Goal: Navigation & Orientation: Find specific page/section

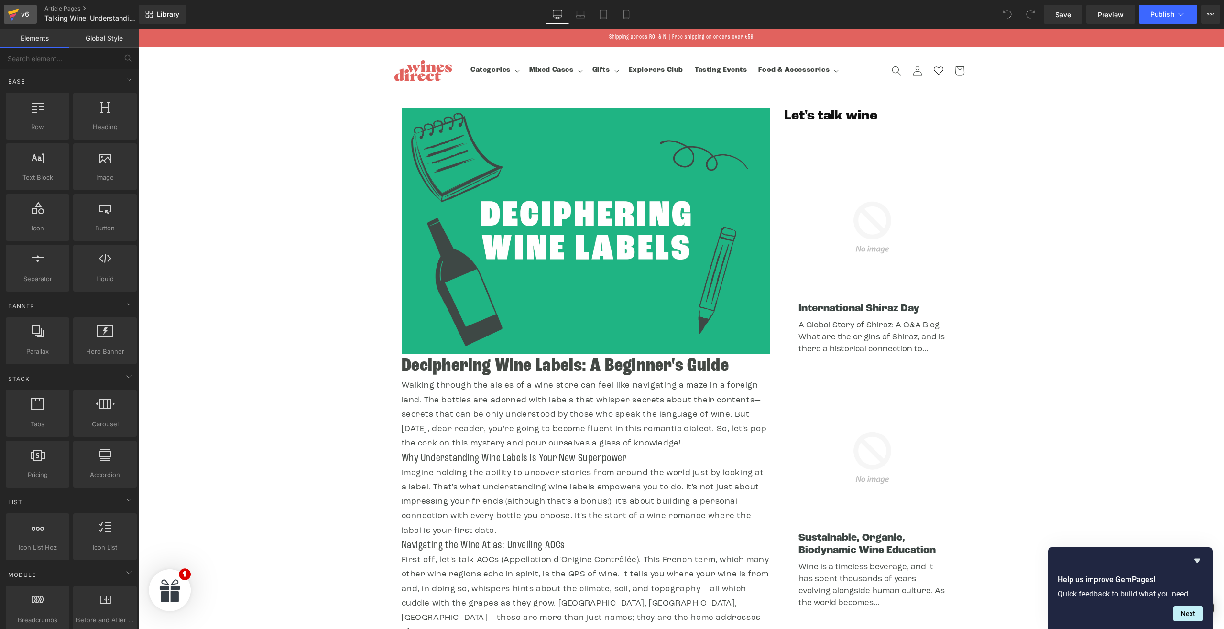
click at [13, 13] on icon at bounding box center [13, 12] width 11 height 6
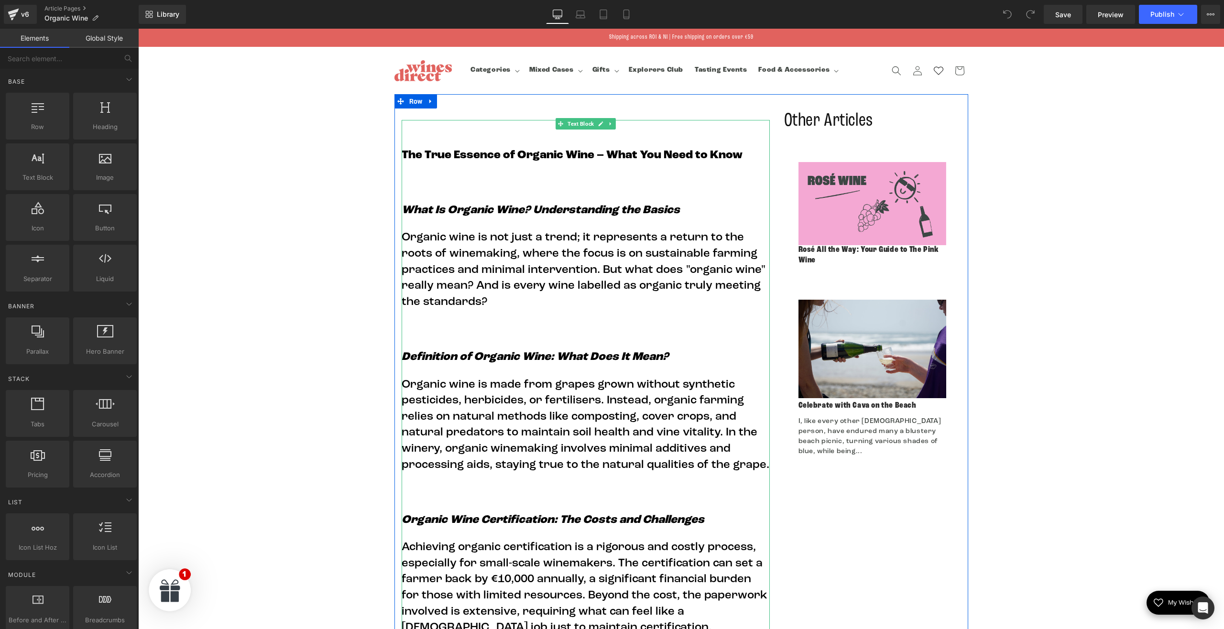
click at [558, 161] on strong "The True Essence of Organic Wine – What You Need to Know" at bounding box center [572, 155] width 341 height 11
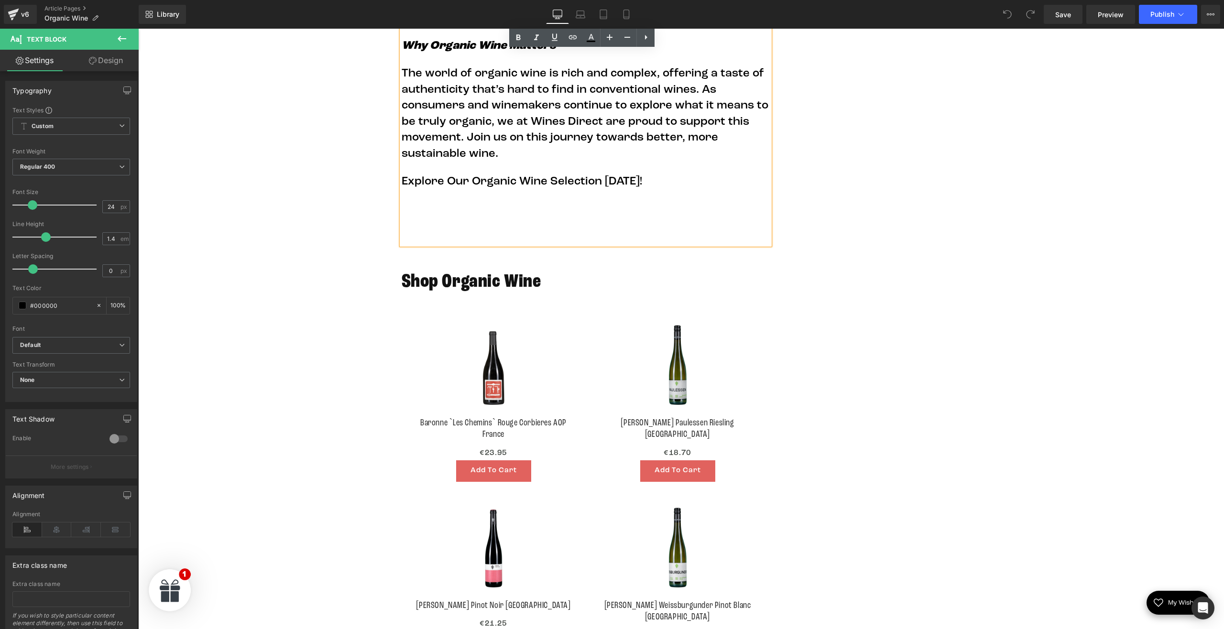
scroll to position [1945, 0]
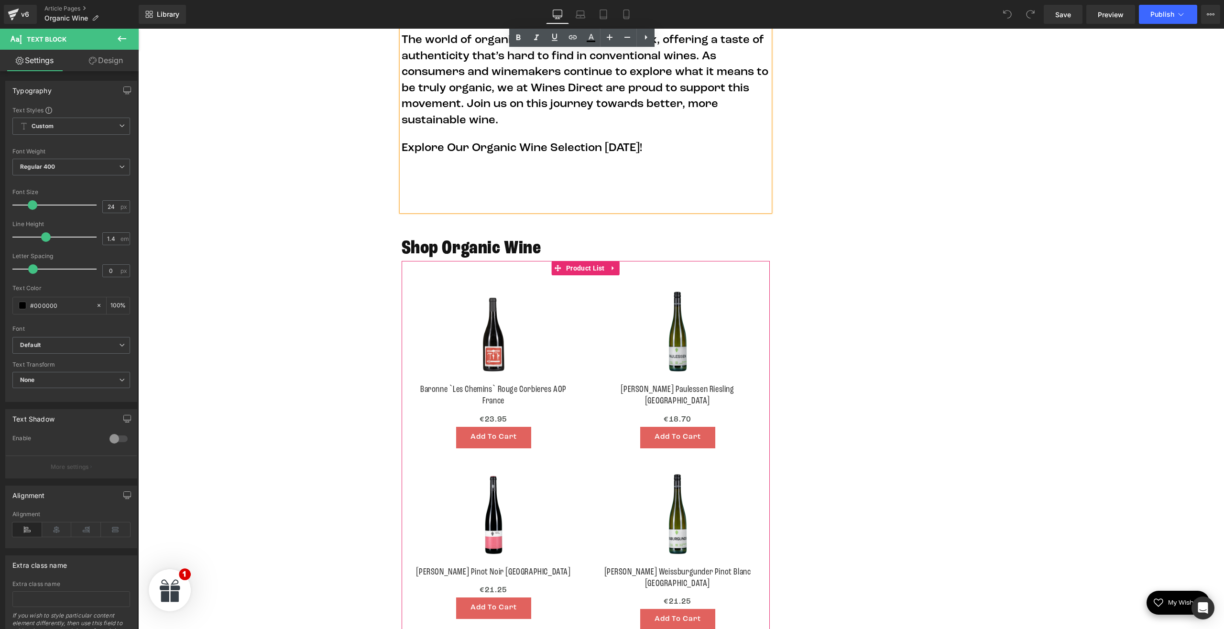
click at [547, 275] on div "Sale Off (P) Image Baronne `Les Chemins` Rouge Corbieres AOP France (P) Title €…" at bounding box center [494, 366] width 184 height 182
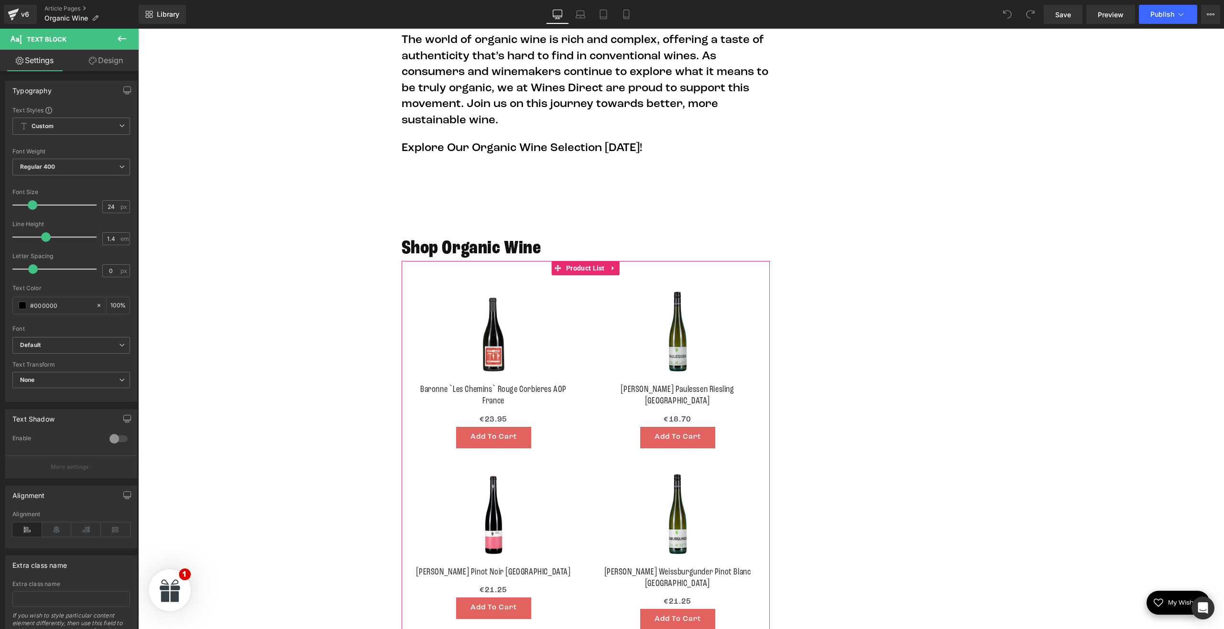
click at [531, 285] on img at bounding box center [493, 334] width 99 height 99
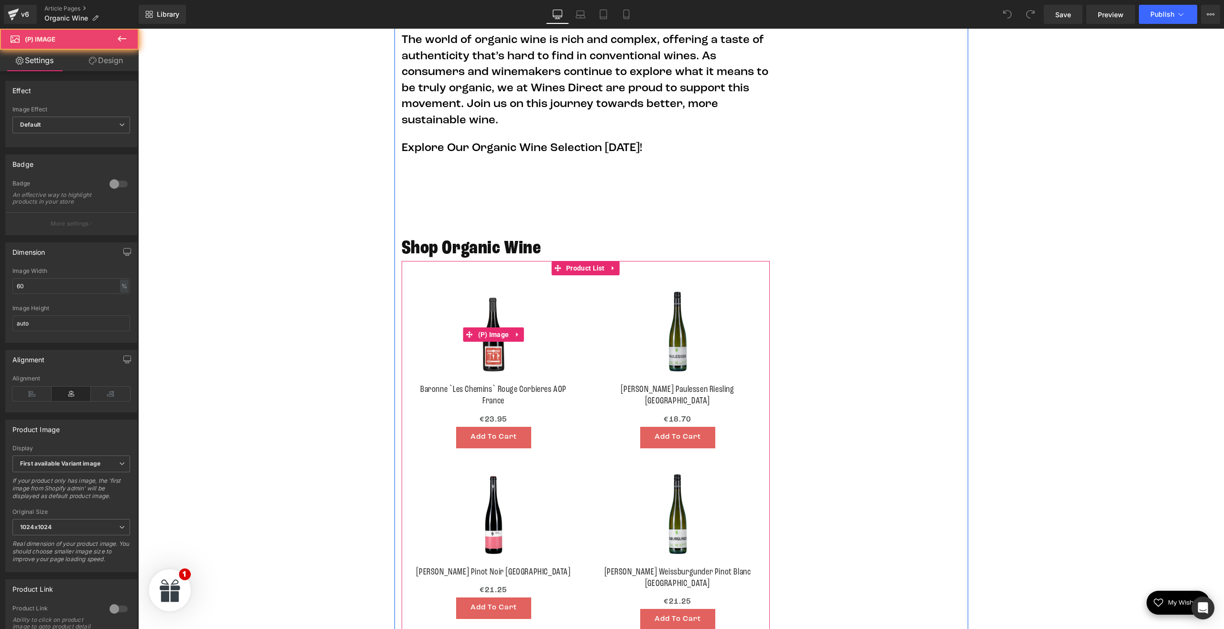
click at [531, 285] on img at bounding box center [493, 334] width 99 height 99
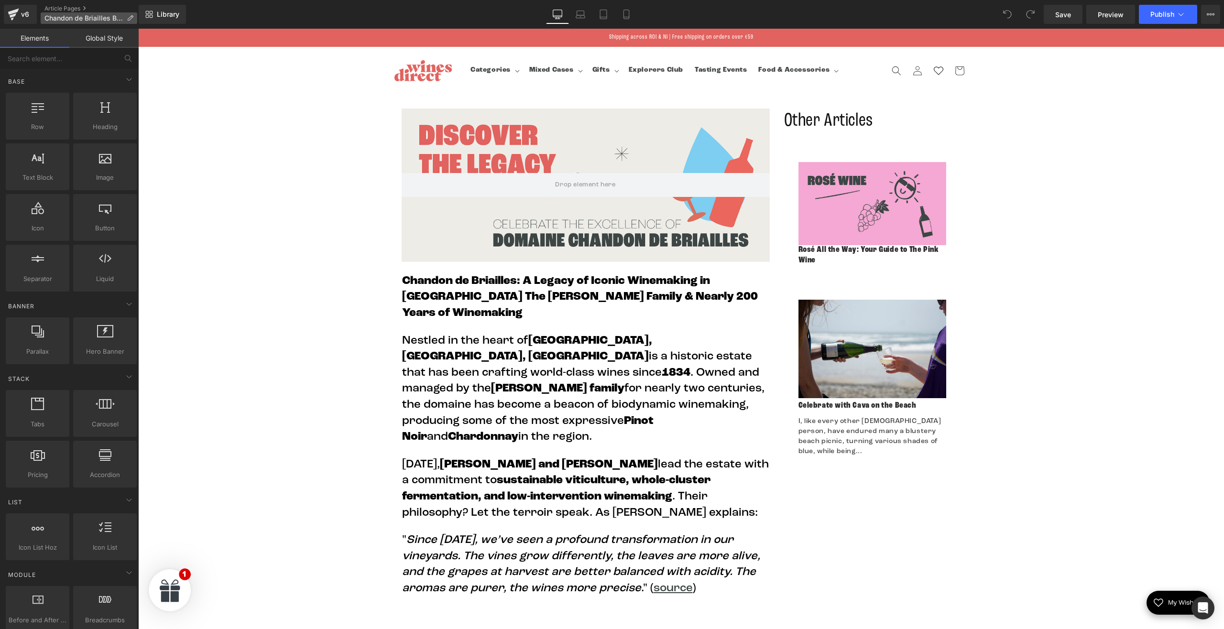
click at [87, 16] on span "Chandon de Briailles Blog" at bounding box center [83, 18] width 78 height 8
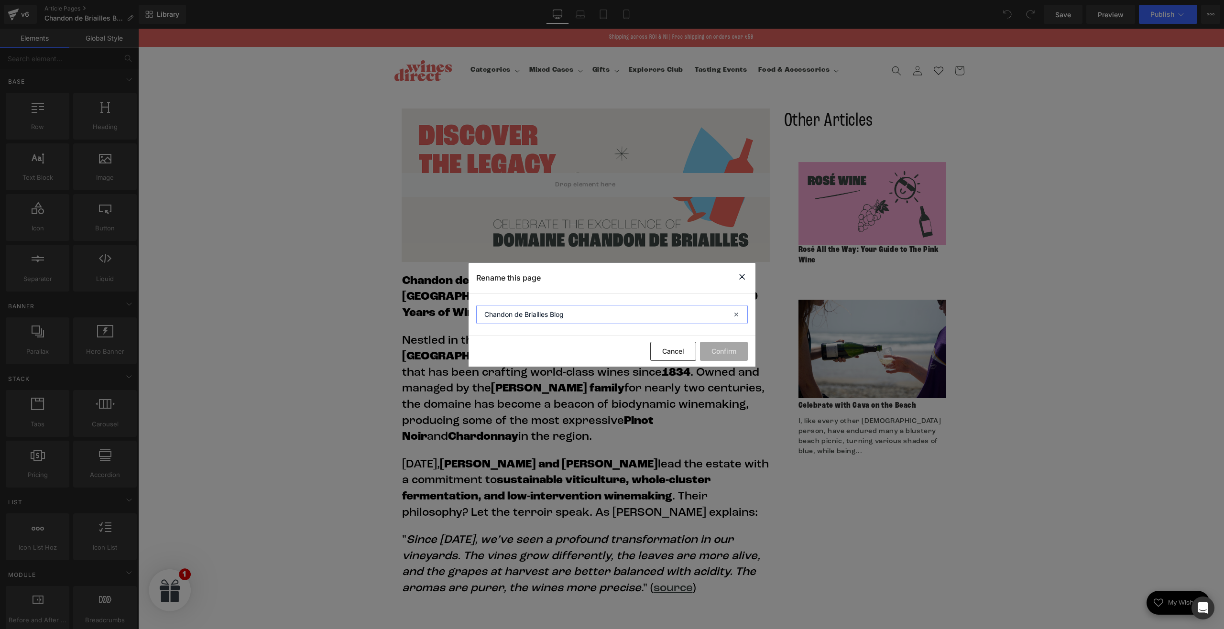
click at [544, 313] on input "Chandon de Briailles Blog" at bounding box center [612, 314] width 272 height 19
drag, startPoint x: 963, startPoint y: 219, endPoint x: 825, endPoint y: 190, distance: 141.2
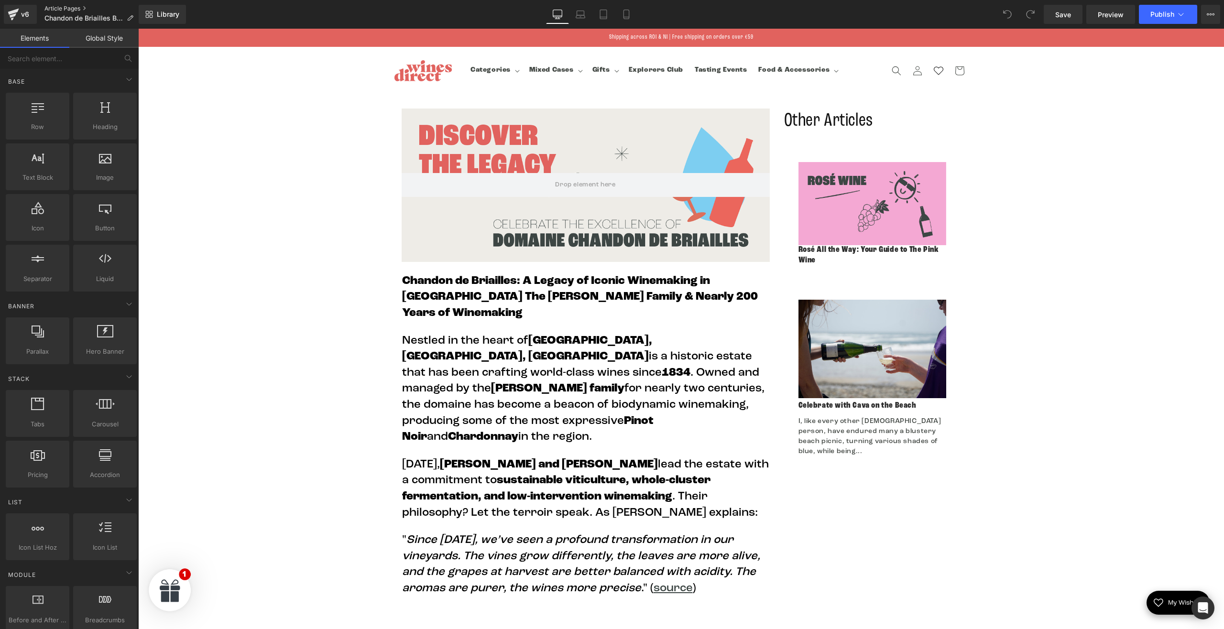
click at [76, 6] on link "Article Pages" at bounding box center [92, 9] width 97 height 8
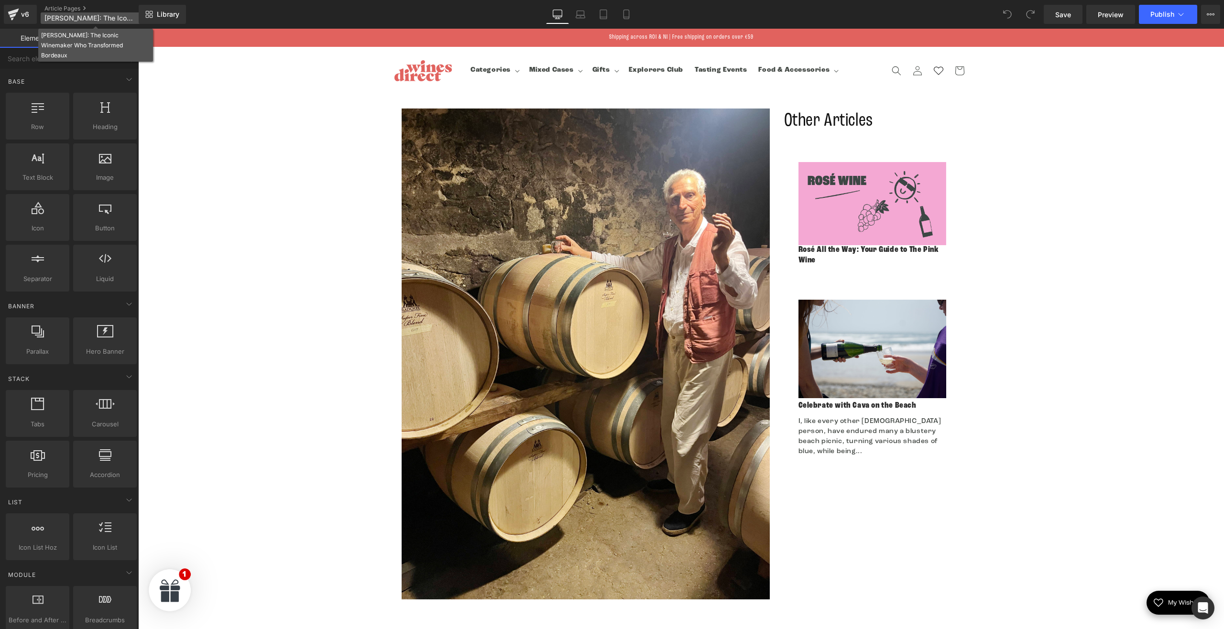
click at [74, 18] on span "François Mitjavile: The Iconic Winemaker Who Transformed Bordeaux" at bounding box center [90, 18] width 92 height 8
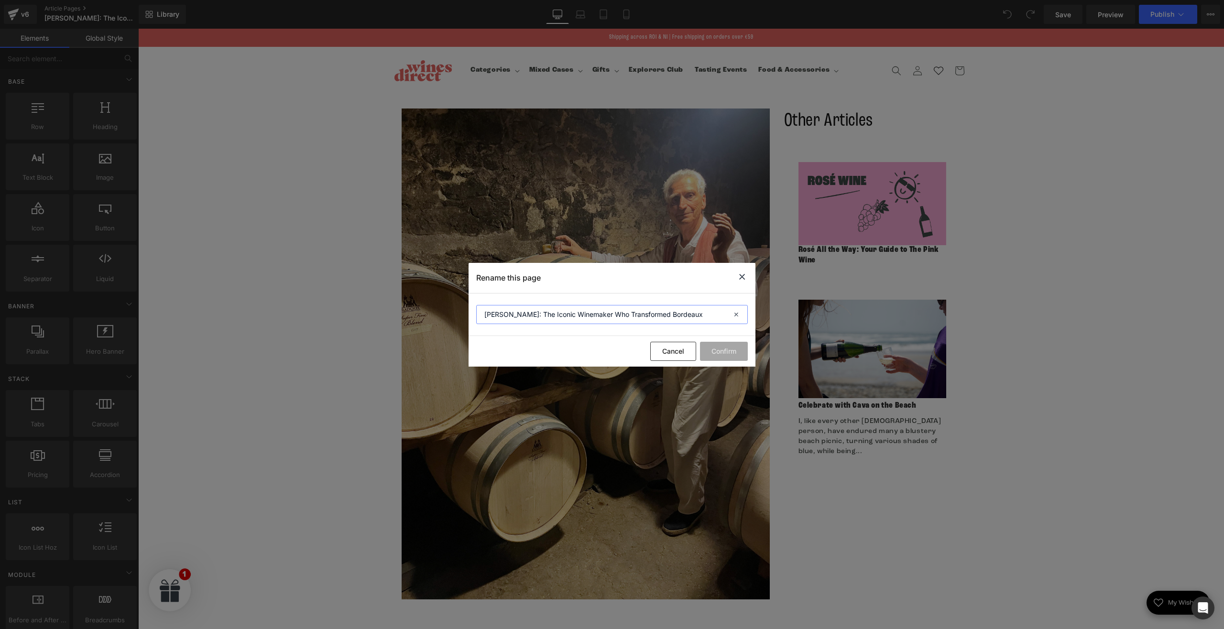
click at [583, 314] on input "François Mitjavile: The Iconic Winemaker Who Transformed Bordeaux" at bounding box center [612, 314] width 272 height 19
drag, startPoint x: 761, startPoint y: 213, endPoint x: 623, endPoint y: 184, distance: 141.2
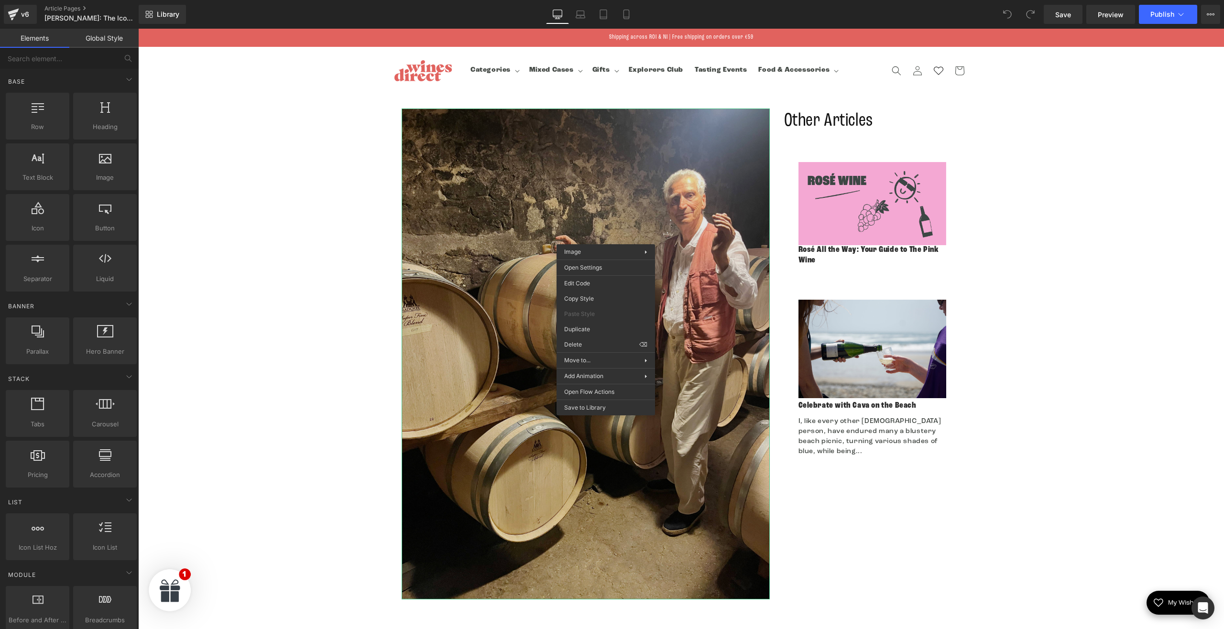
click at [470, 265] on img at bounding box center [586, 354] width 368 height 491
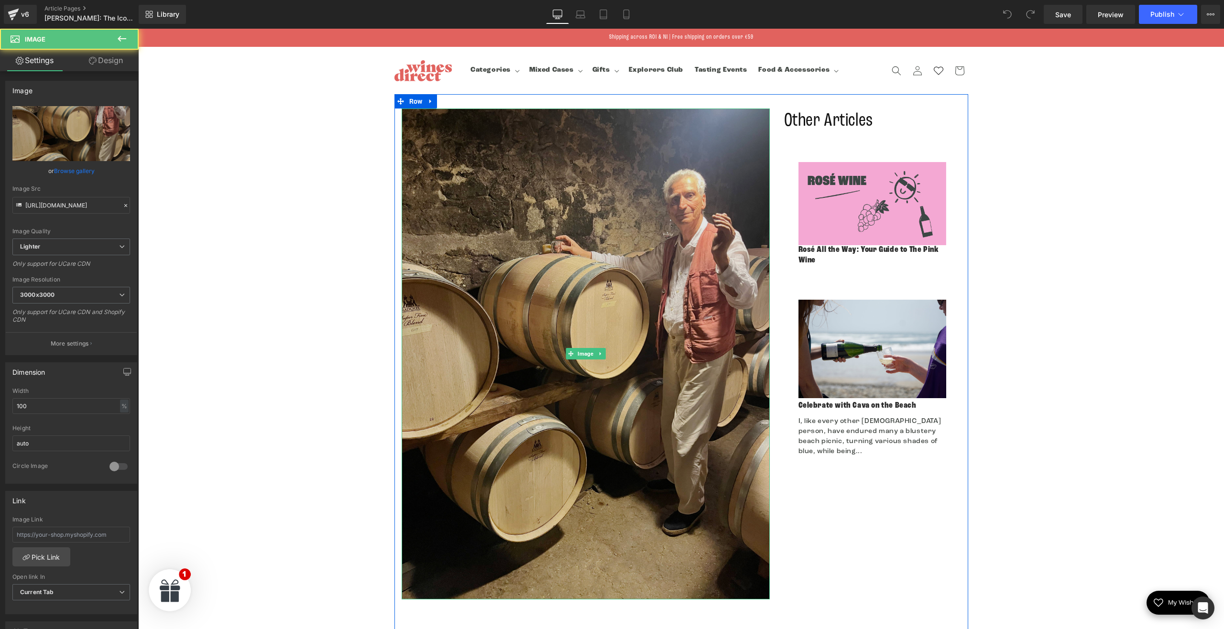
click at [470, 265] on img at bounding box center [586, 354] width 368 height 491
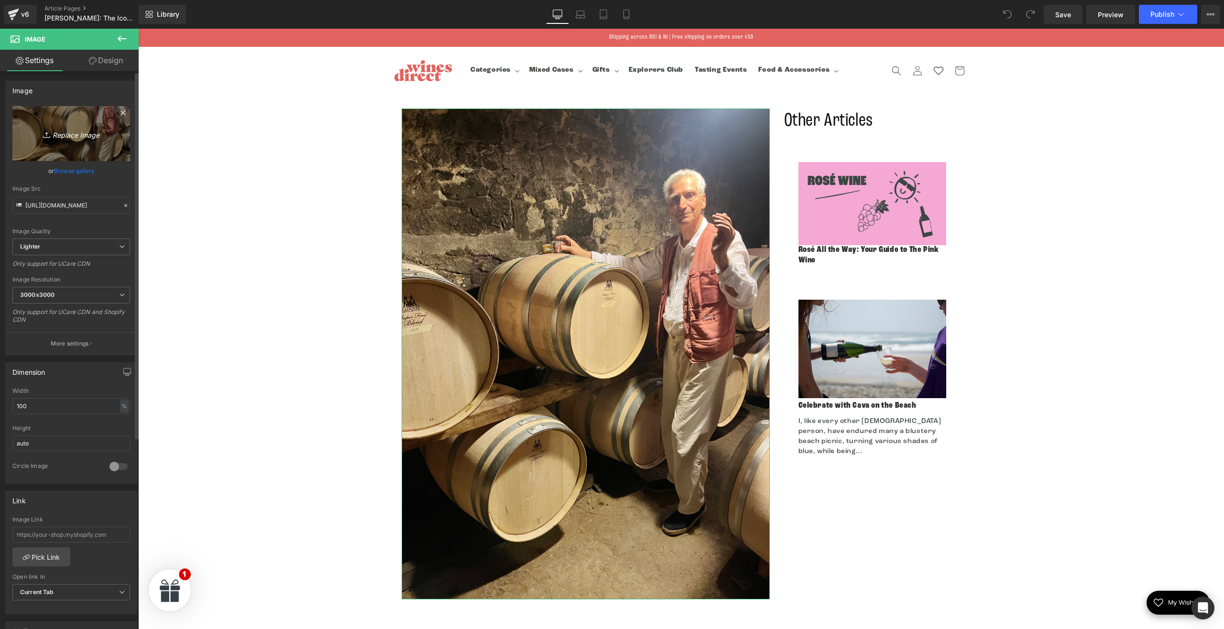
click at [96, 136] on icon "Replace Image" at bounding box center [71, 134] width 76 height 12
drag, startPoint x: 59, startPoint y: 133, endPoint x: 39, endPoint y: 134, distance: 20.6
click at [39, 134] on icon "Replace Image" at bounding box center [71, 134] width 76 height 12
click at [70, 208] on input "https://ucarecdn.com/b7e9edda-7b83-4234-aa08-40a65c079166/-/format/auto/-/previ…" at bounding box center [71, 205] width 118 height 17
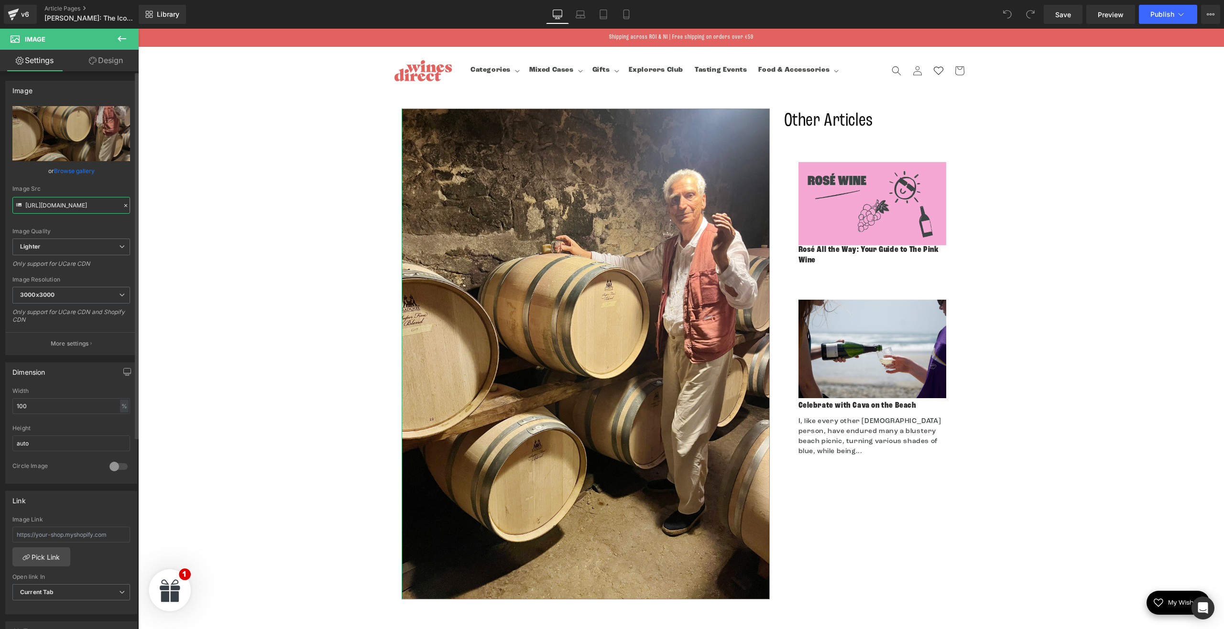
click at [70, 208] on input "https://ucarecdn.com/b7e9edda-7b83-4234-aa08-40a65c079166/-/format/auto/-/previ…" at bounding box center [71, 205] width 118 height 17
